Goal: Information Seeking & Learning: Understand process/instructions

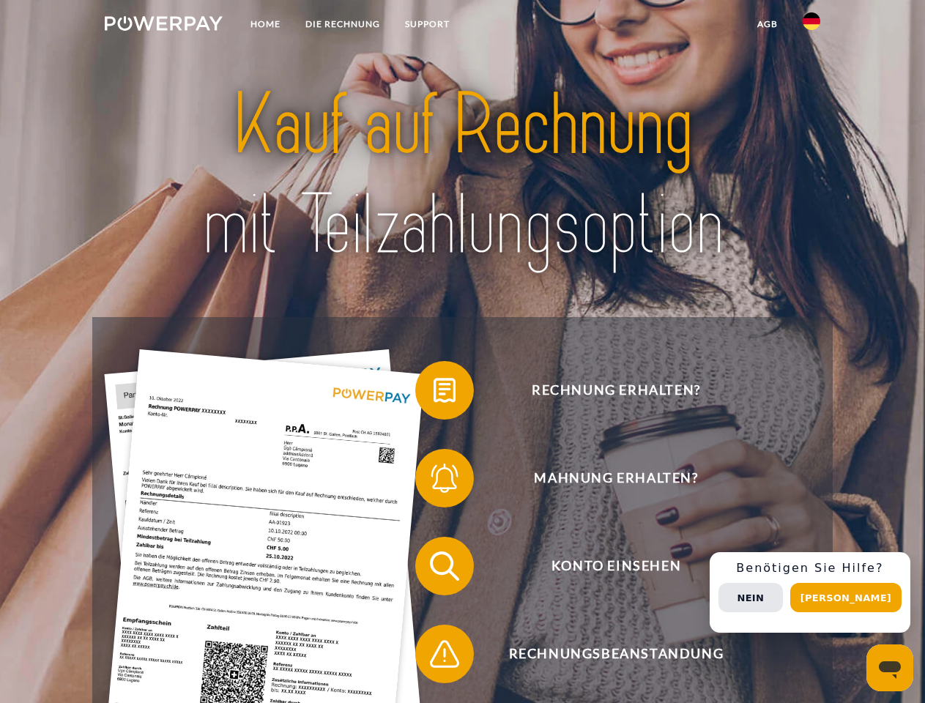
click at [163, 26] on img at bounding box center [164, 23] width 118 height 15
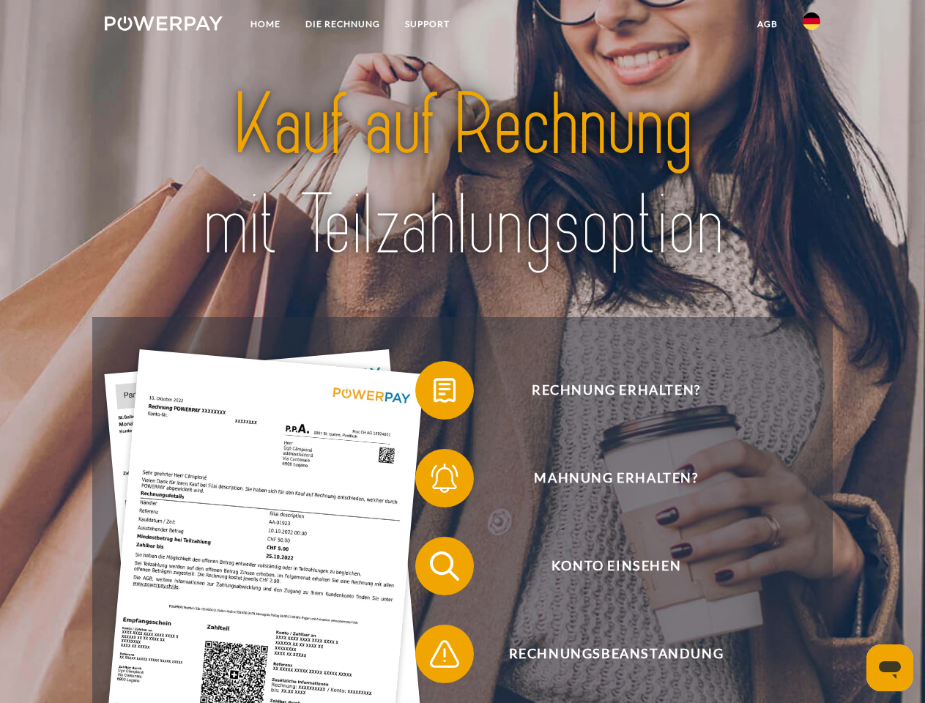
click at [811, 26] on img at bounding box center [811, 21] width 18 height 18
click at [767, 24] on link "agb" at bounding box center [767, 24] width 45 height 26
click at [433, 393] on span at bounding box center [422, 390] width 73 height 73
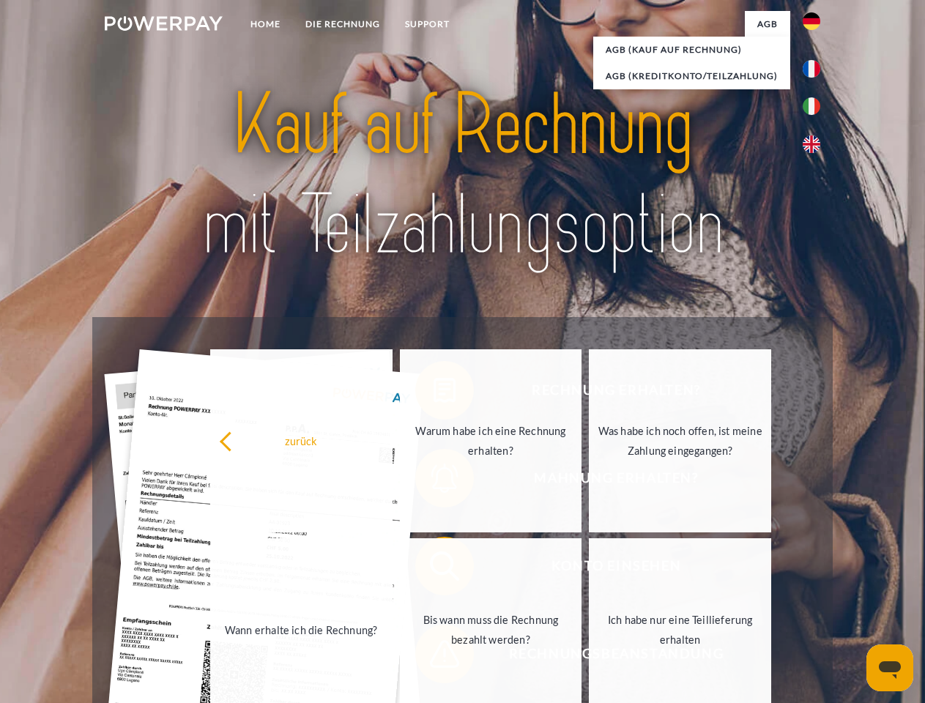
click at [433, 481] on div "Rechnung erhalten? Mahnung erhalten? Konto einsehen" at bounding box center [462, 610] width 740 height 586
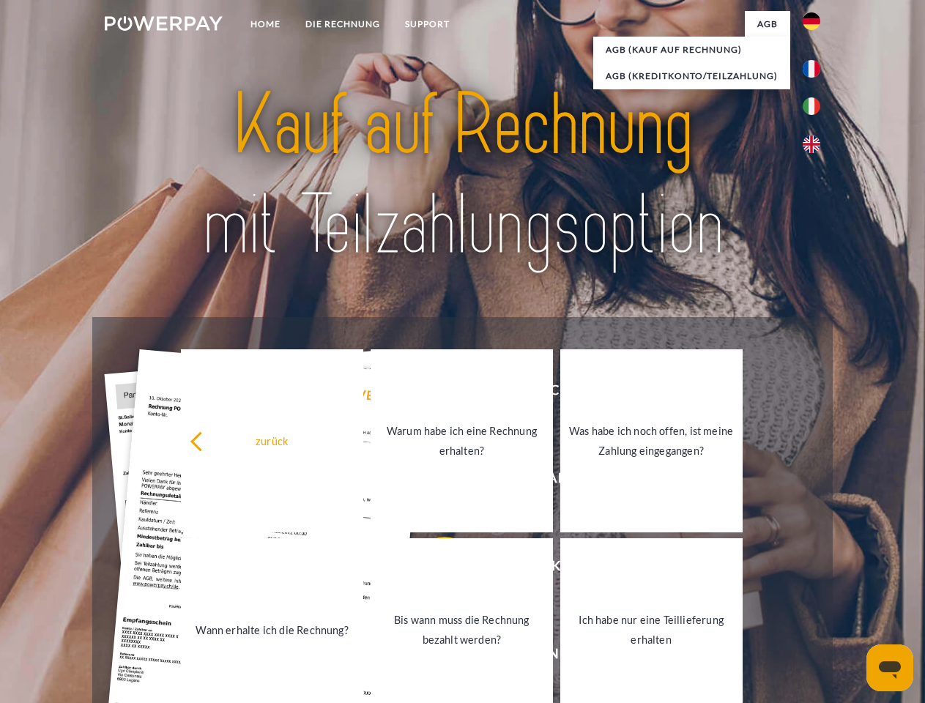
click at [433, 569] on link "Bis wann muss die Rechnung bezahlt werden?" at bounding box center [461, 629] width 182 height 183
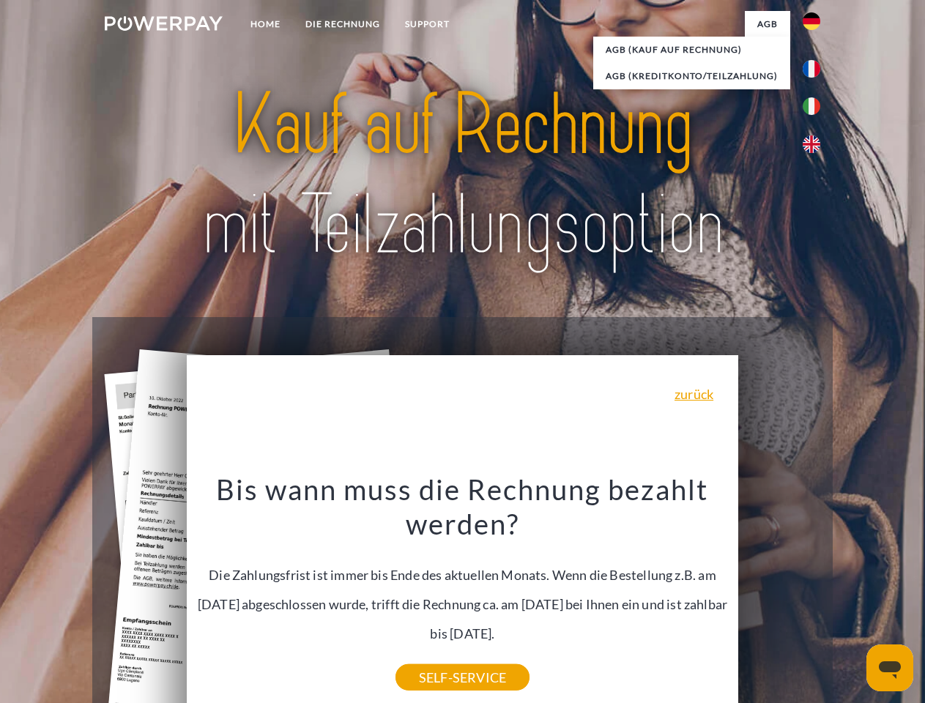
click at [433, 657] on div "Bis wann muss die Rechnung bezahlt werden? Die Zahlungsfrist ist immer bis Ende…" at bounding box center [462, 575] width 535 height 206
click at [815, 592] on div "Rechnung erhalten? Mahnung erhalten? Konto einsehen" at bounding box center [462, 610] width 740 height 586
click at [779, 595] on span "Konto einsehen" at bounding box center [615, 566] width 359 height 59
click at [851, 597] on header "Home DIE RECHNUNG SUPPORT" at bounding box center [462, 505] width 925 height 1011
